Goal: Transaction & Acquisition: Purchase product/service

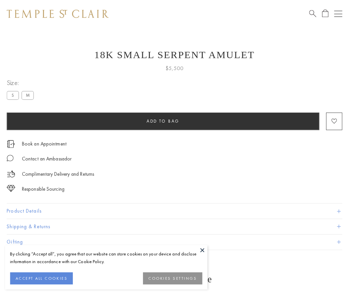
scroll to position [0, 0]
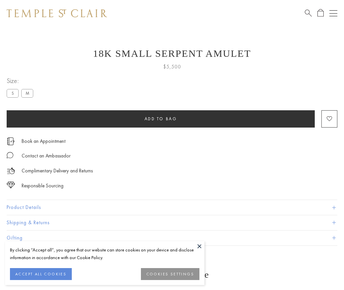
click at [161, 119] on span "Add to bag" at bounding box center [161, 119] width 33 height 6
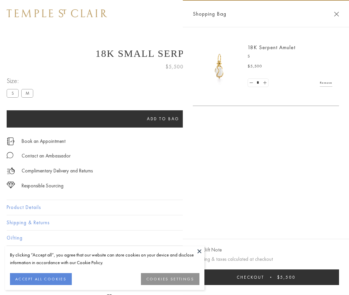
click at [266, 277] on button "Checkout $5,500" at bounding box center [266, 278] width 146 height 16
